Goal: Use online tool/utility: Utilize a website feature to perform a specific function

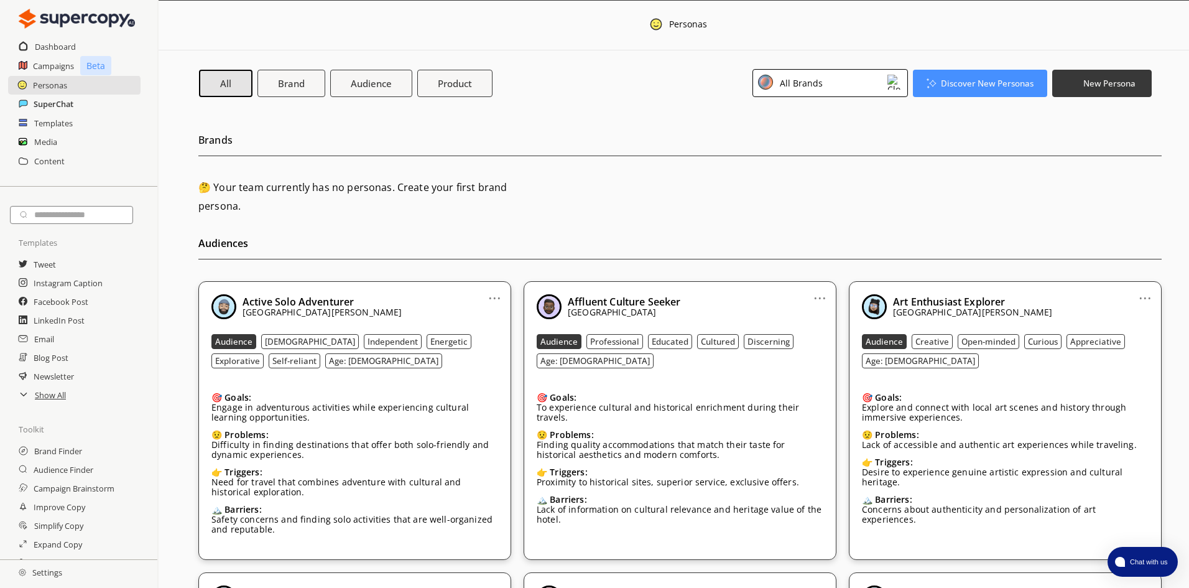
click at [52, 109] on h2 "SuperChat" at bounding box center [54, 104] width 40 height 19
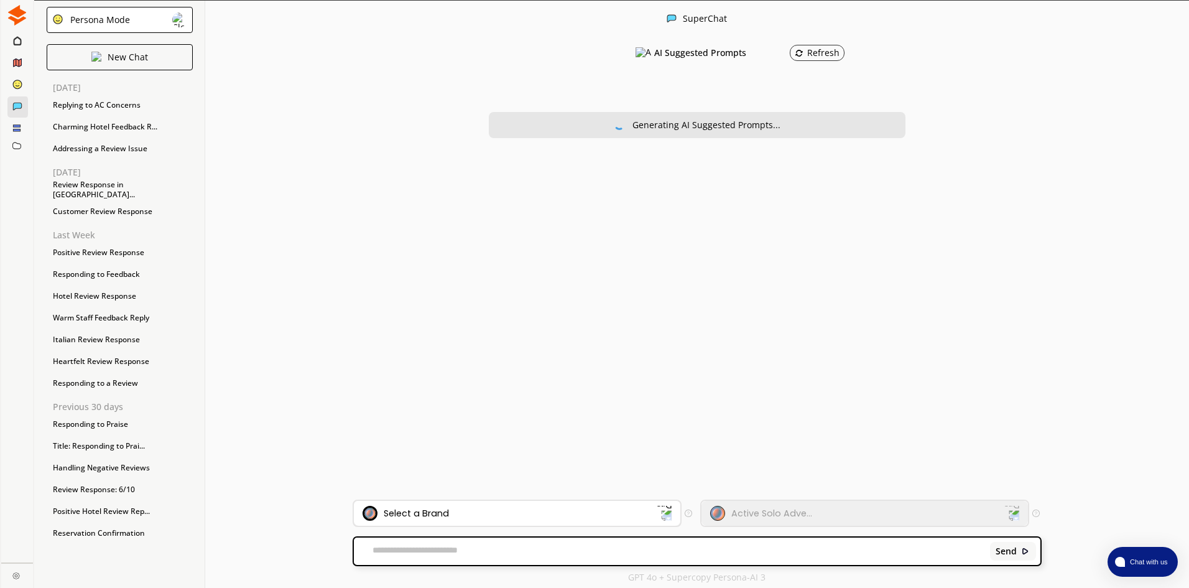
click at [419, 510] on div "Select a Brand" at bounding box center [416, 513] width 65 height 10
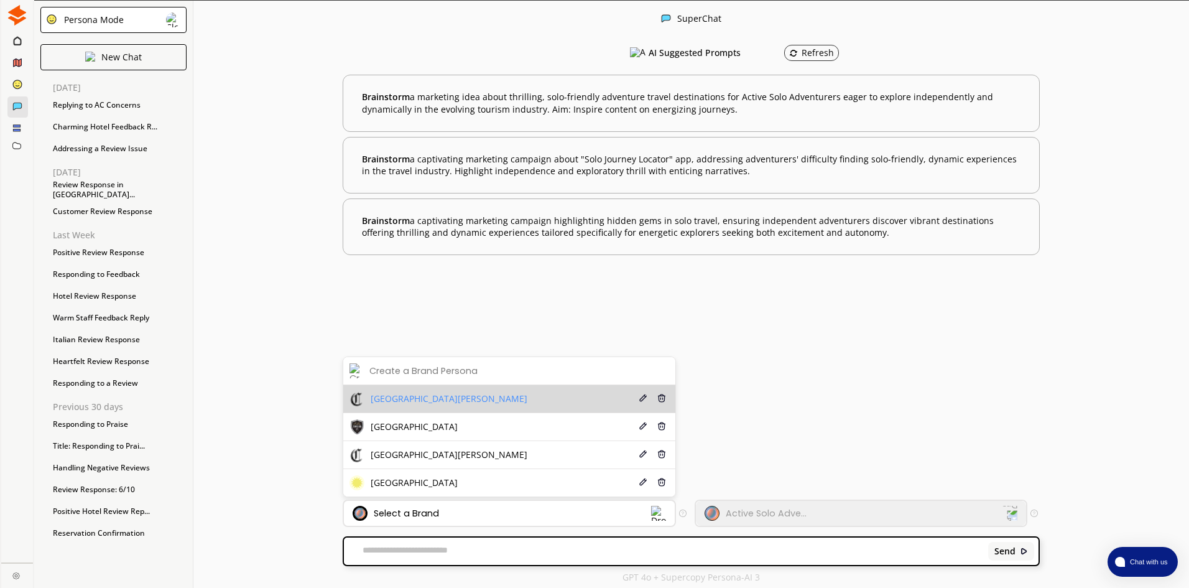
click at [430, 404] on div "[GEOGRAPHIC_DATA][PERSON_NAME]" at bounding box center [439, 398] width 178 height 15
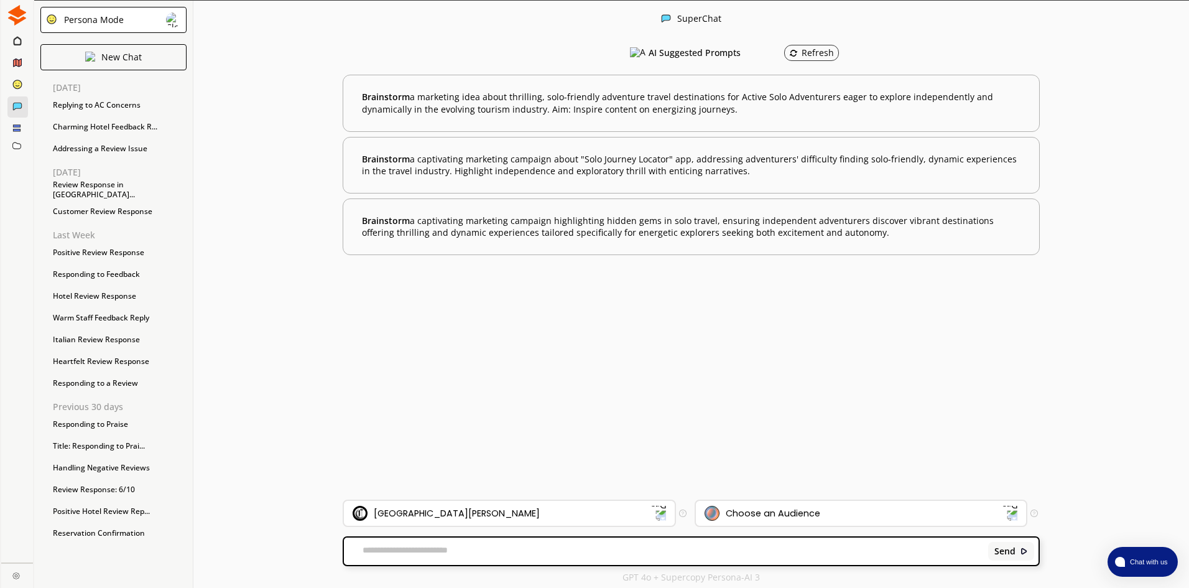
click at [378, 546] on textarea at bounding box center [664, 551] width 640 height 12
paste textarea "**********"
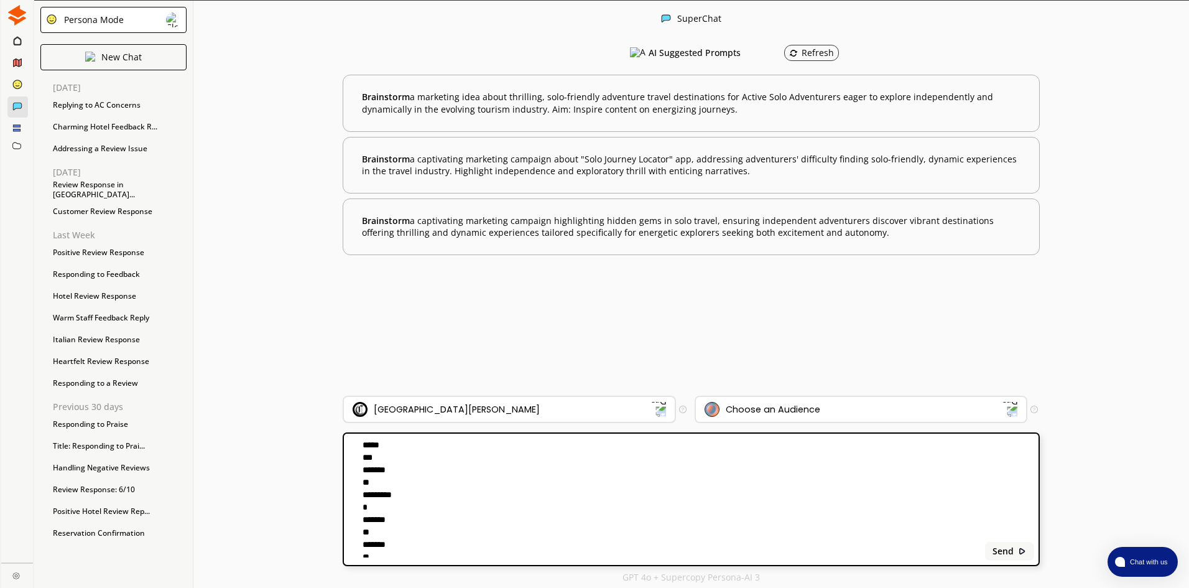
scroll to position [169, 0]
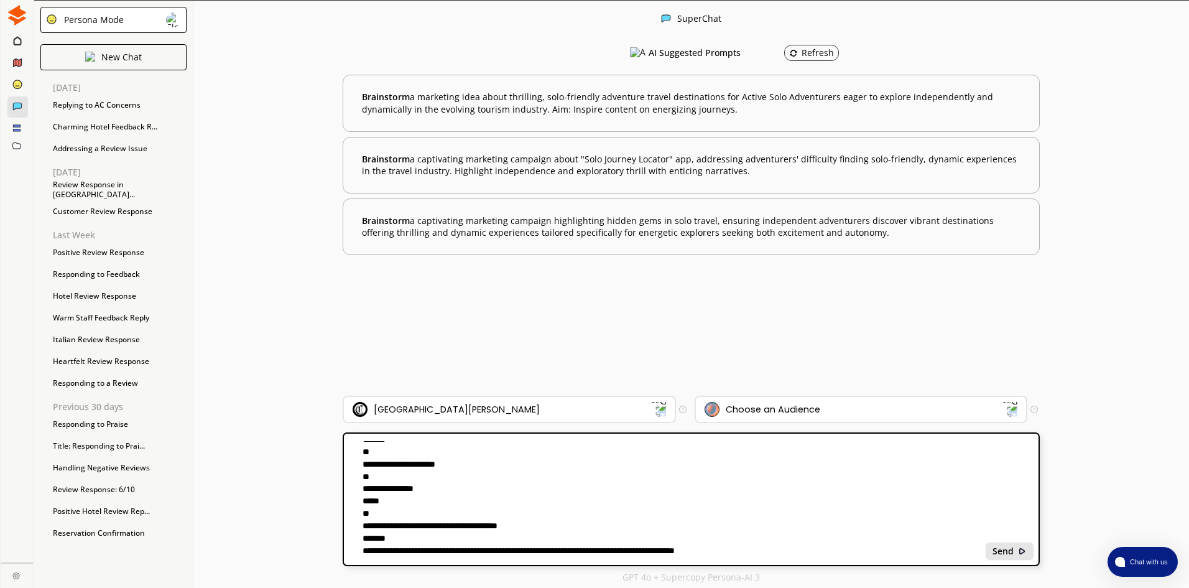
type textarea "**********"
click at [1013, 556] on b "Send" at bounding box center [1003, 551] width 21 height 10
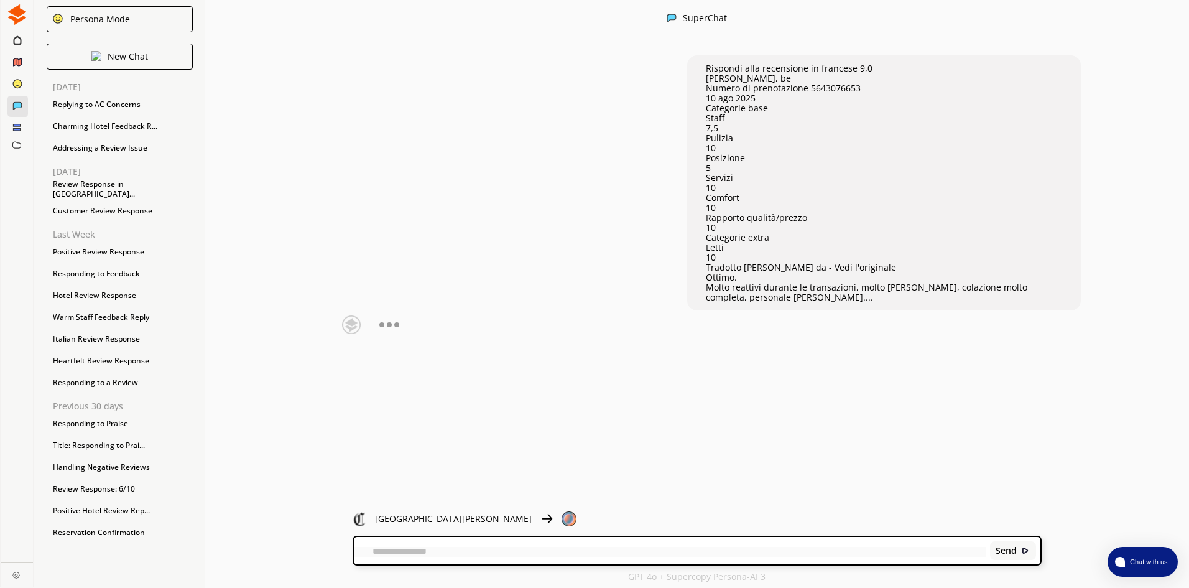
scroll to position [0, 0]
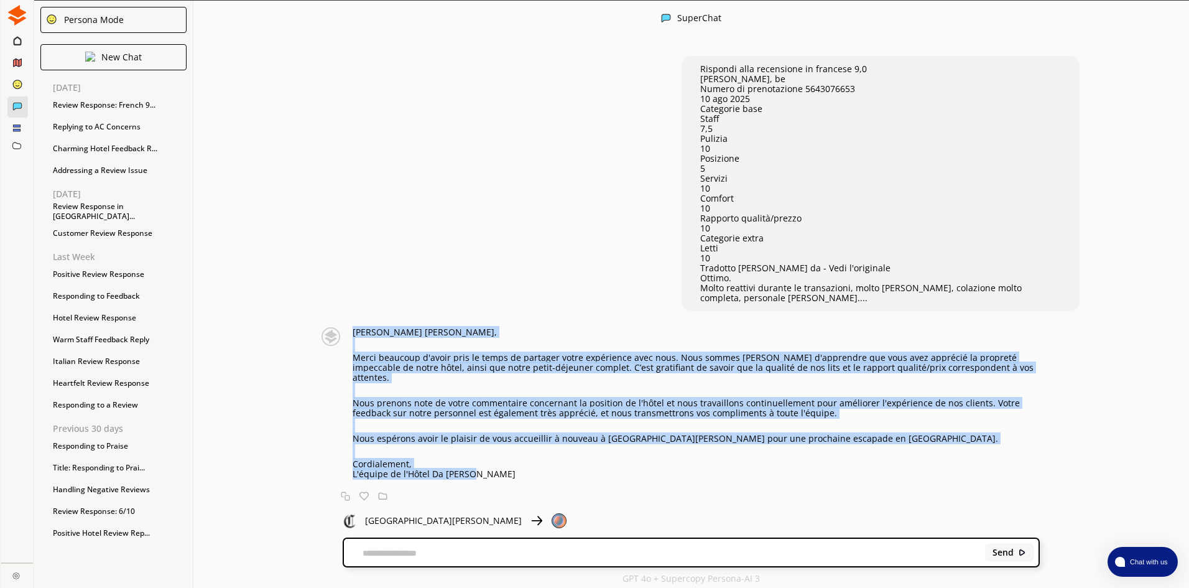
drag, startPoint x: 361, startPoint y: 331, endPoint x: 476, endPoint y: 470, distance: 180.7
click at [476, 470] on div "[PERSON_NAME] [PERSON_NAME], [PERSON_NAME] beaucoup d'avoir pris le temps de pa…" at bounding box center [671, 414] width 737 height 175
copy div "[PERSON_NAME] [PERSON_NAME], [PERSON_NAME] beaucoup d'avoir pris le temps de pa…"
